Goal: Information Seeking & Learning: Get advice/opinions

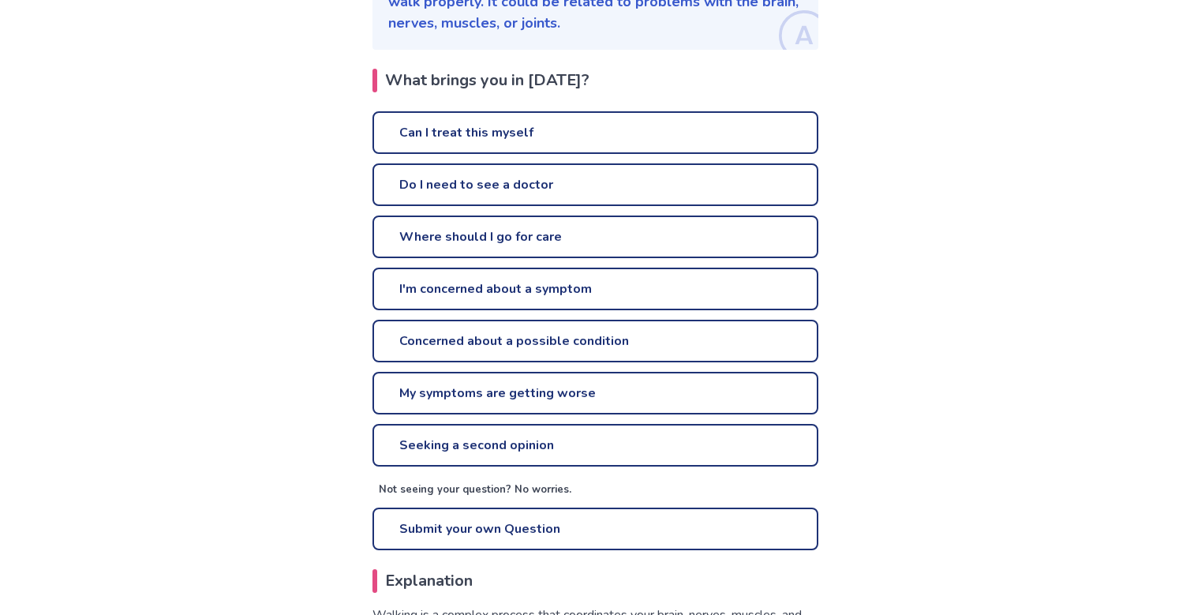
scroll to position [395, 0]
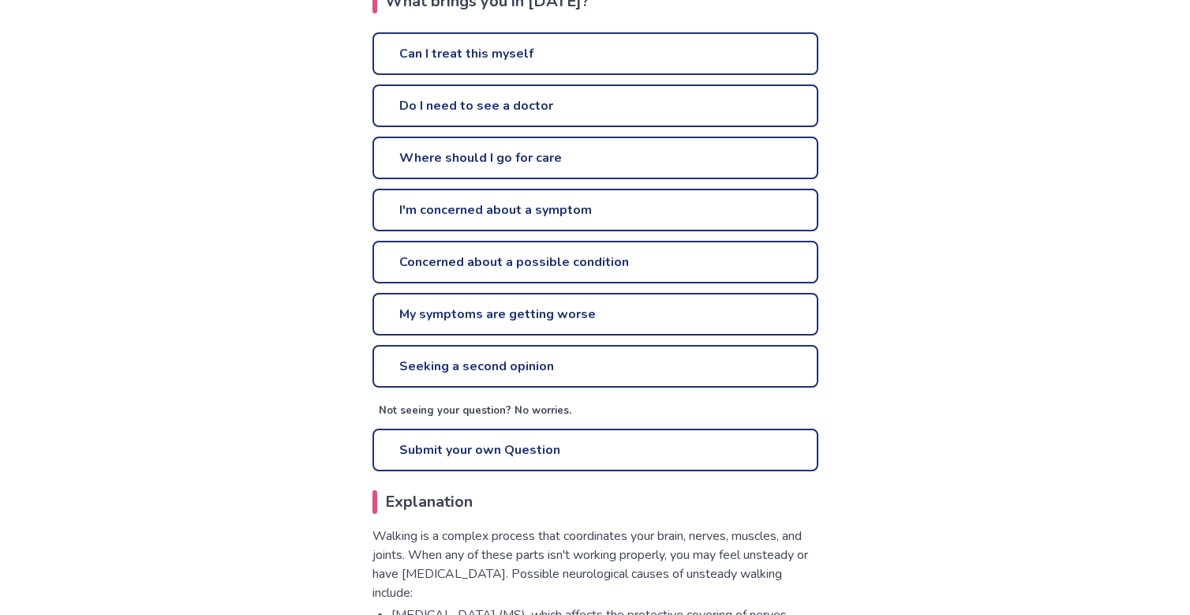
click at [503, 160] on link "Where should I go for care" at bounding box center [596, 158] width 446 height 43
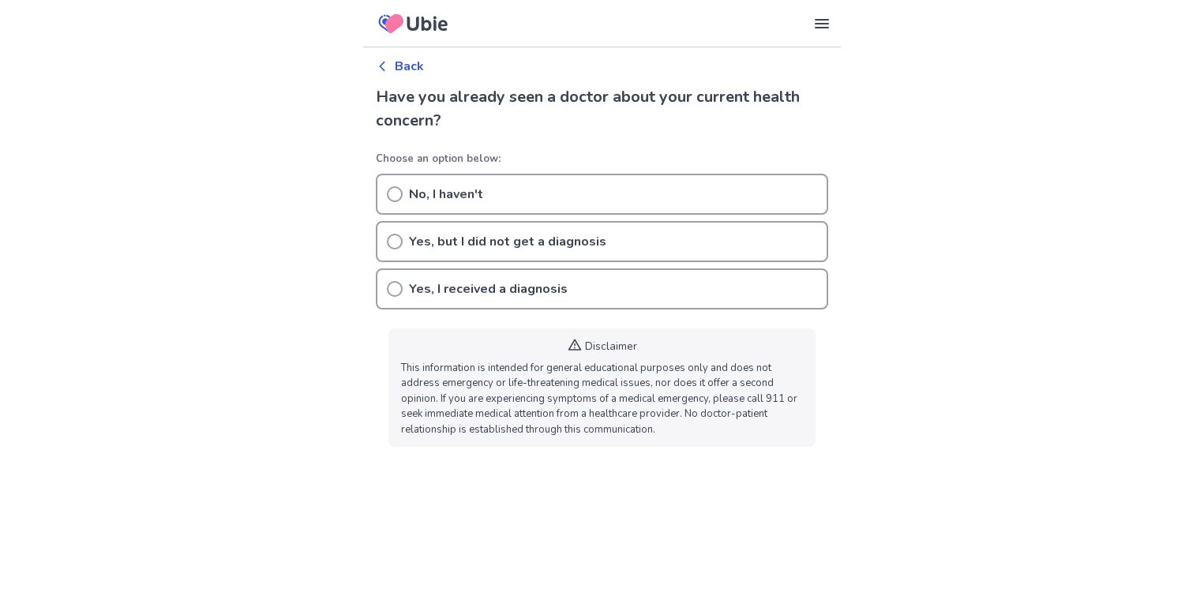
click at [403, 68] on p "Back" at bounding box center [409, 66] width 29 height 19
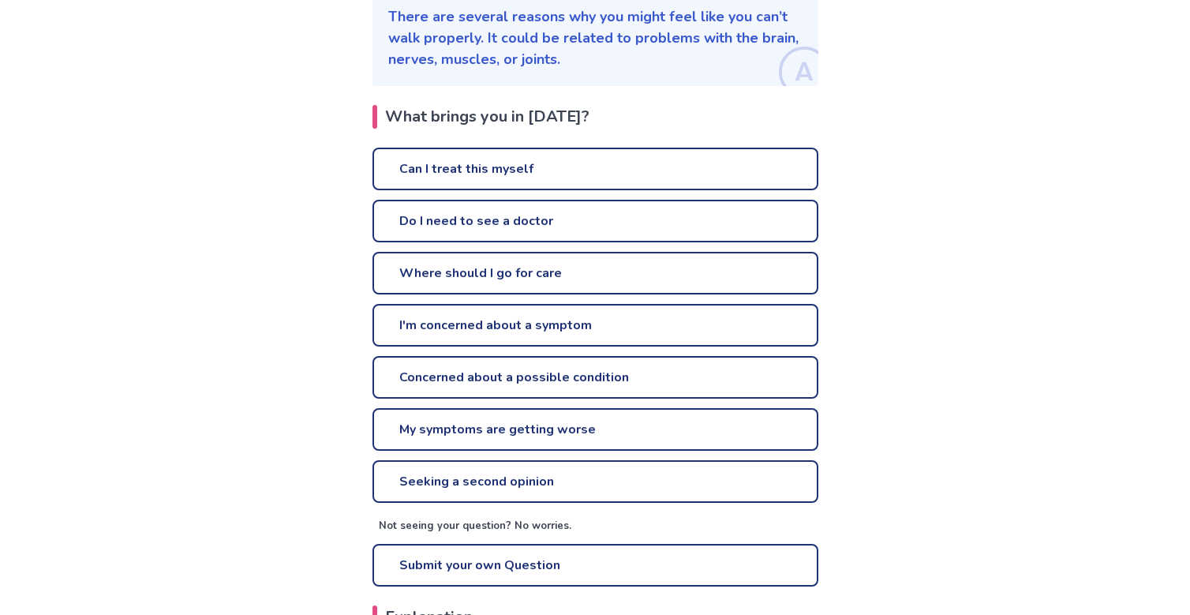
scroll to position [395, 0]
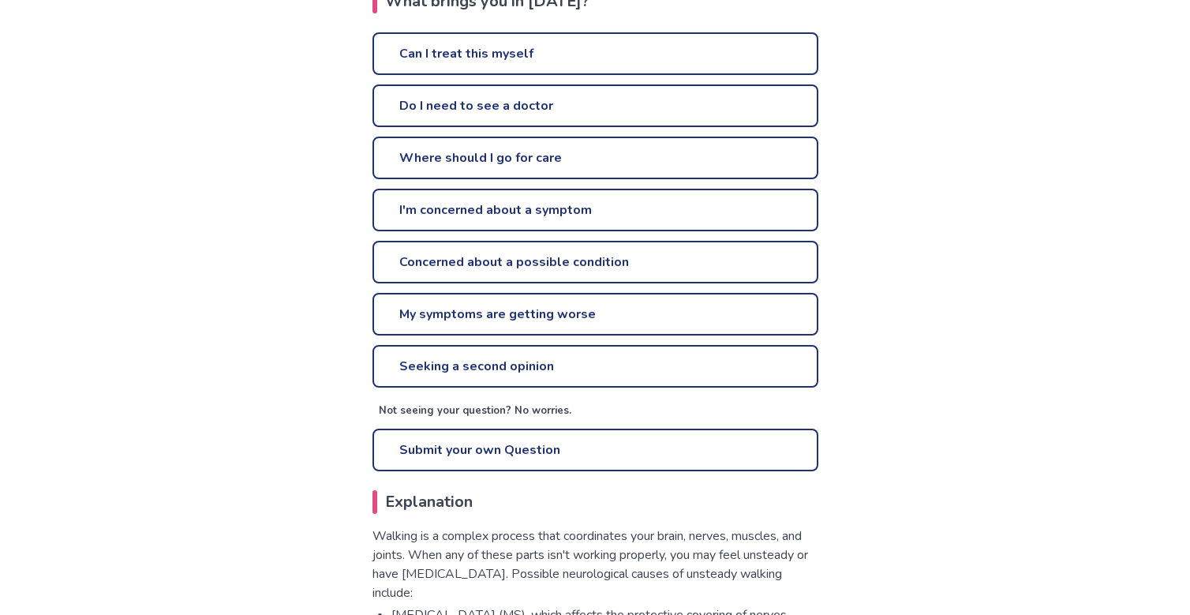
click at [509, 107] on link "Do I need to see a doctor" at bounding box center [596, 105] width 446 height 43
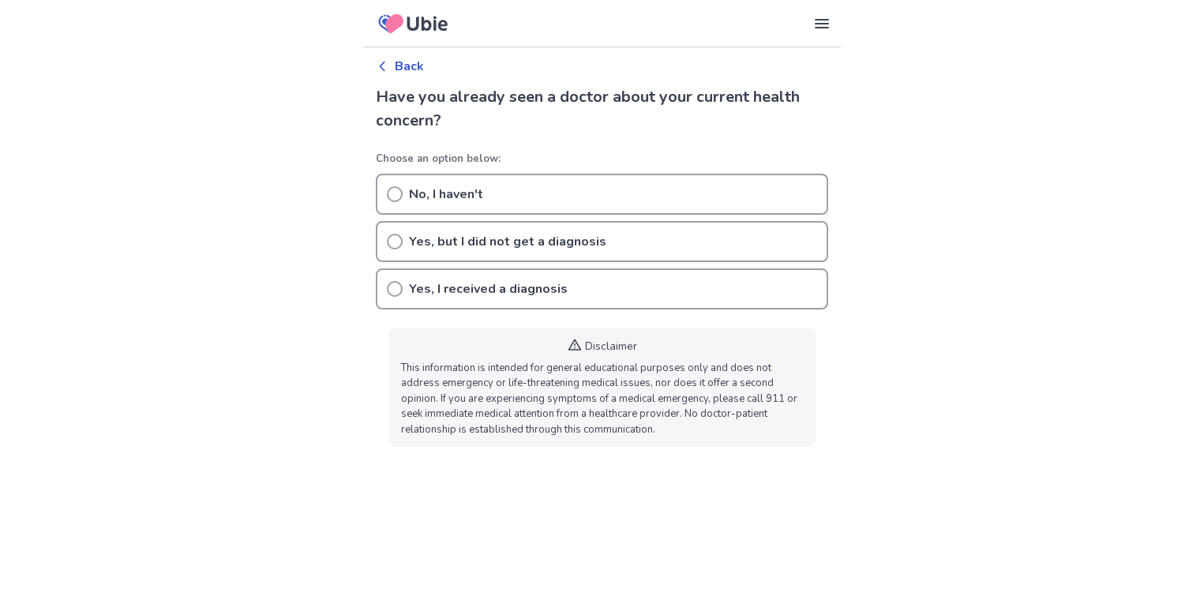
click at [383, 65] on icon at bounding box center [382, 66] width 13 height 13
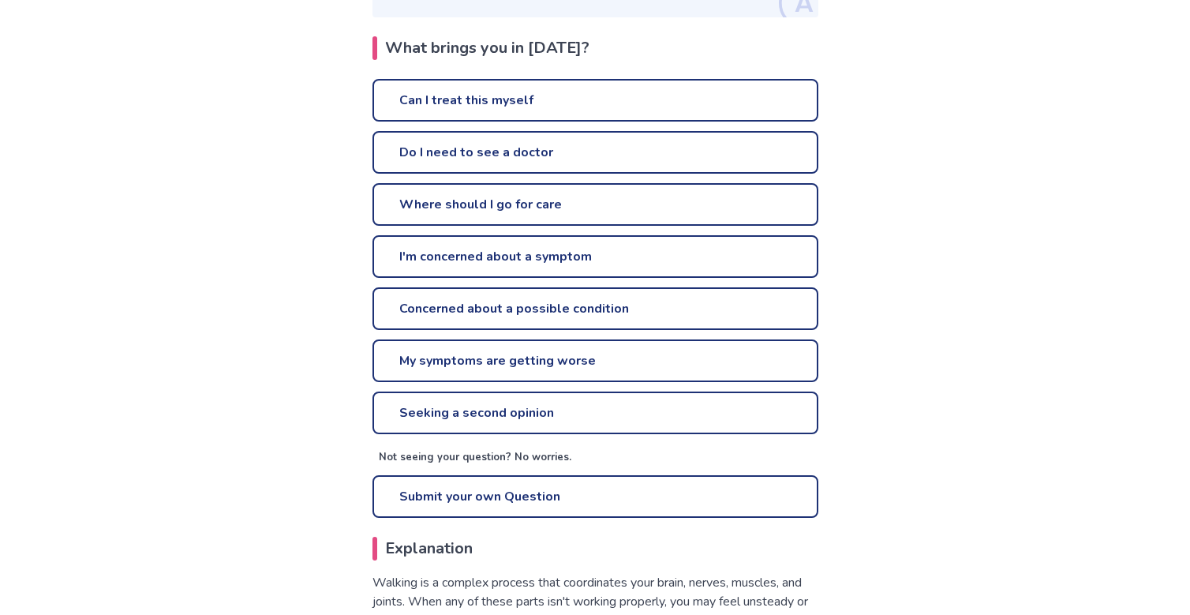
scroll to position [395, 0]
